Goal: Browse casually

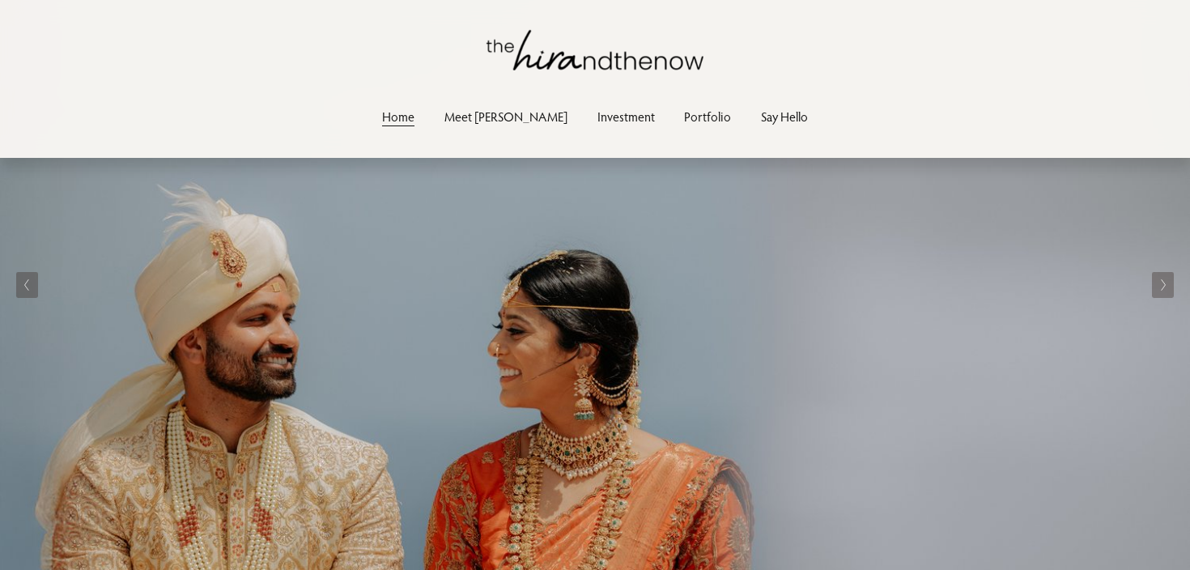
click at [684, 119] on link "Portfolio" at bounding box center [707, 117] width 47 height 22
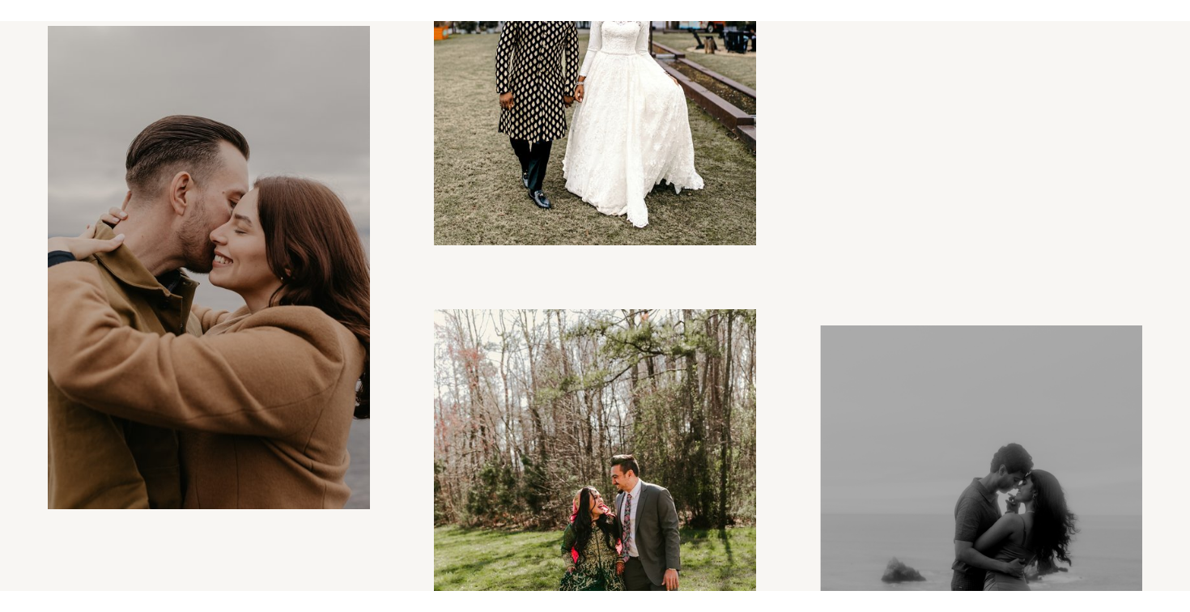
scroll to position [9297, 0]
